Goal: Task Accomplishment & Management: Manage account settings

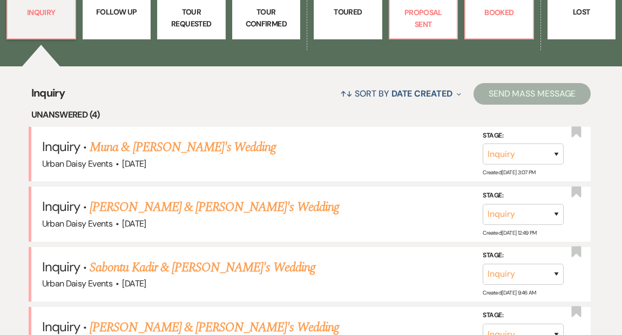
scroll to position [404, 0]
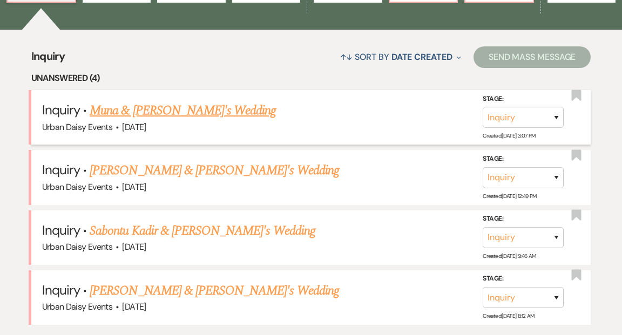
click at [184, 101] on link "Muna & [PERSON_NAME]'s Wedding" at bounding box center [183, 110] width 186 height 19
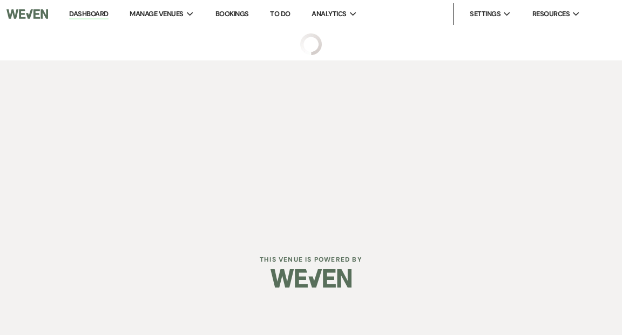
select select "5"
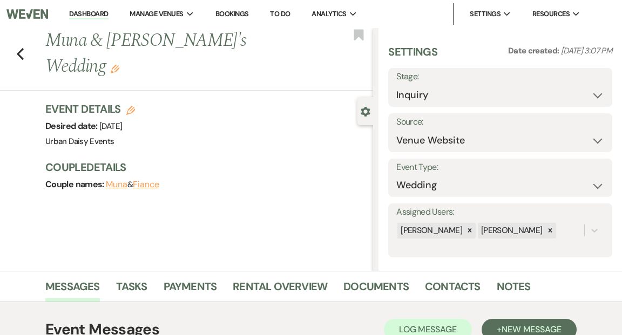
click at [100, 11] on link "Dashboard" at bounding box center [88, 14] width 39 height 10
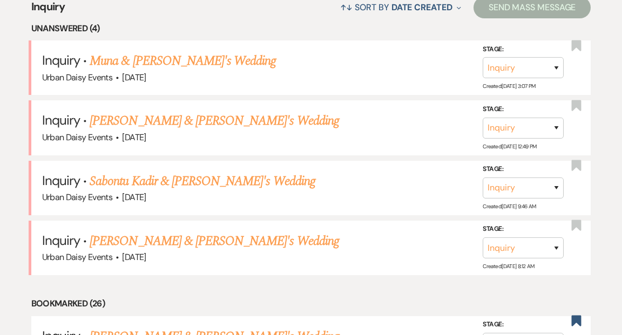
scroll to position [455, 0]
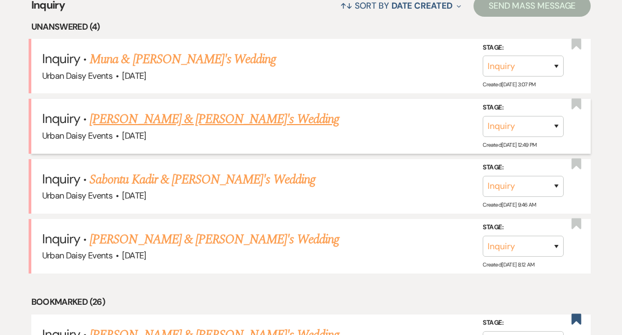
click at [150, 110] on link "[PERSON_NAME] & [PERSON_NAME]'s Wedding" at bounding box center [215, 119] width 250 height 19
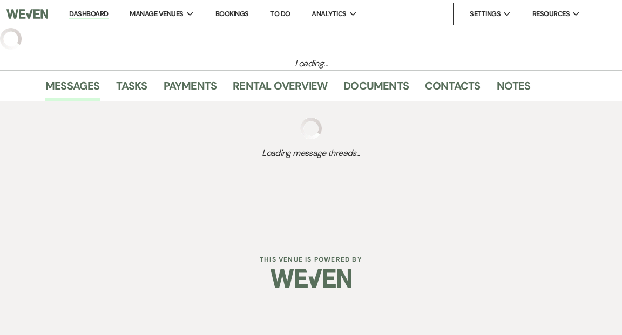
select select "5"
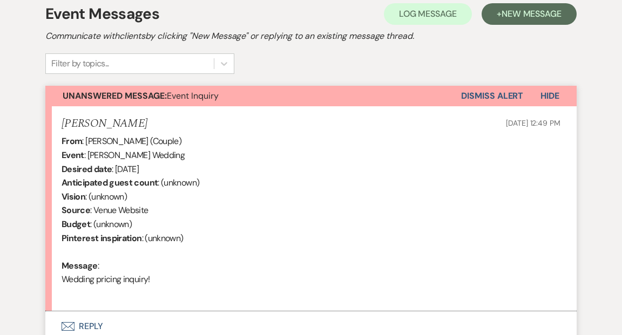
scroll to position [305, 0]
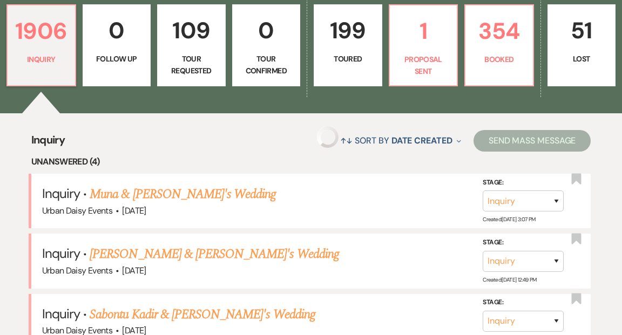
scroll to position [455, 0]
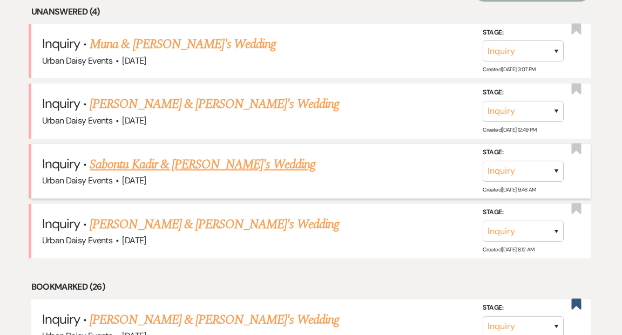
click at [180, 155] on link "Sabontu Kadir & [PERSON_NAME]'s Wedding" at bounding box center [203, 164] width 226 height 19
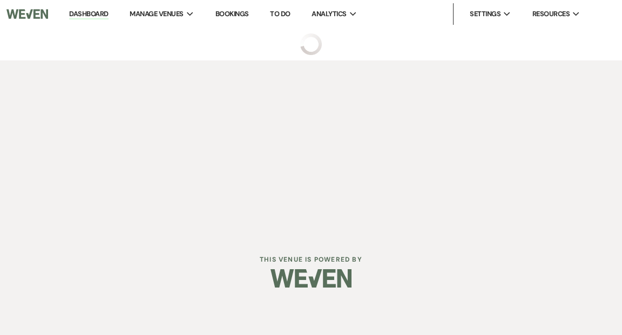
select select "5"
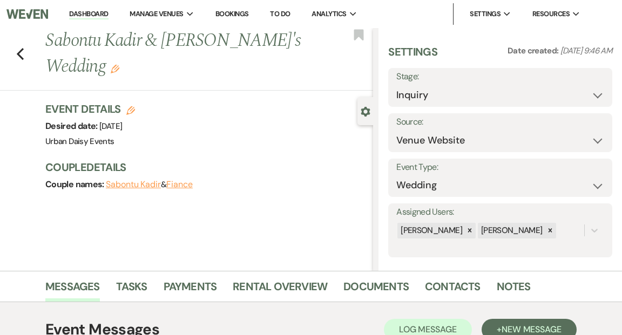
click at [103, 12] on link "Dashboard" at bounding box center [88, 14] width 39 height 10
